Goal: Use online tool/utility

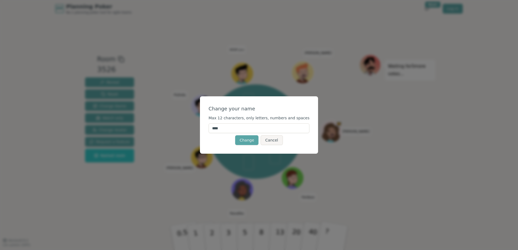
click at [237, 128] on input "****" at bounding box center [259, 129] width 101 height 10
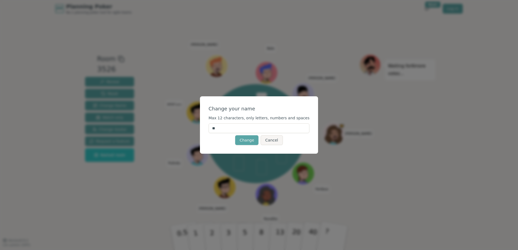
type input "*"
type input "*****"
click at [243, 140] on button "Change" at bounding box center [246, 140] width 23 height 10
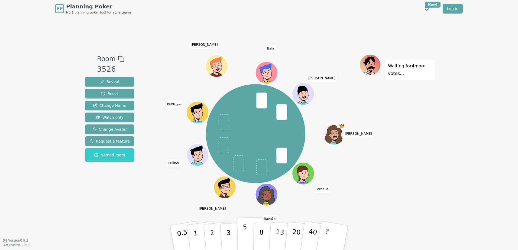
click at [247, 239] on button "5" at bounding box center [251, 238] width 28 height 41
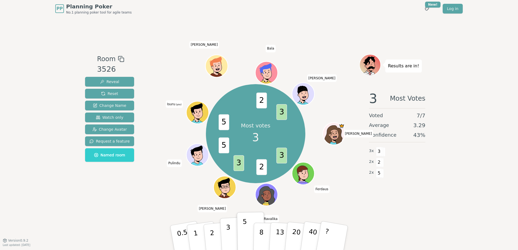
click at [228, 233] on p "3" at bounding box center [229, 239] width 6 height 30
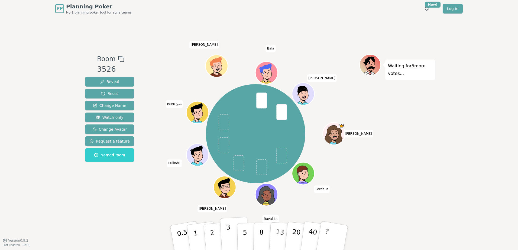
click at [232, 239] on button "3" at bounding box center [235, 238] width 30 height 42
click at [487, 154] on div "PP Planning Poker No.1 planning poker tool for agile teams Toggle theme New! Lo…" at bounding box center [259, 125] width 518 height 250
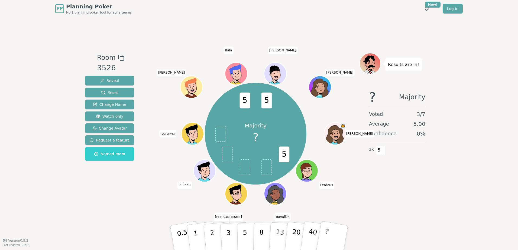
click at [366, 206] on div "Room 3526 Reveal Reset Change Name Watch only Change Avatar Request a feature N…" at bounding box center [259, 128] width 352 height 223
click at [243, 231] on p "5" at bounding box center [245, 238] width 5 height 29
click at [364, 204] on div "Results are in! 5 Majority Voted 4 / 7 Average 5.00 Confidence 100 % 4 x 5" at bounding box center [397, 129] width 76 height 152
